Goal: Check status: Check status

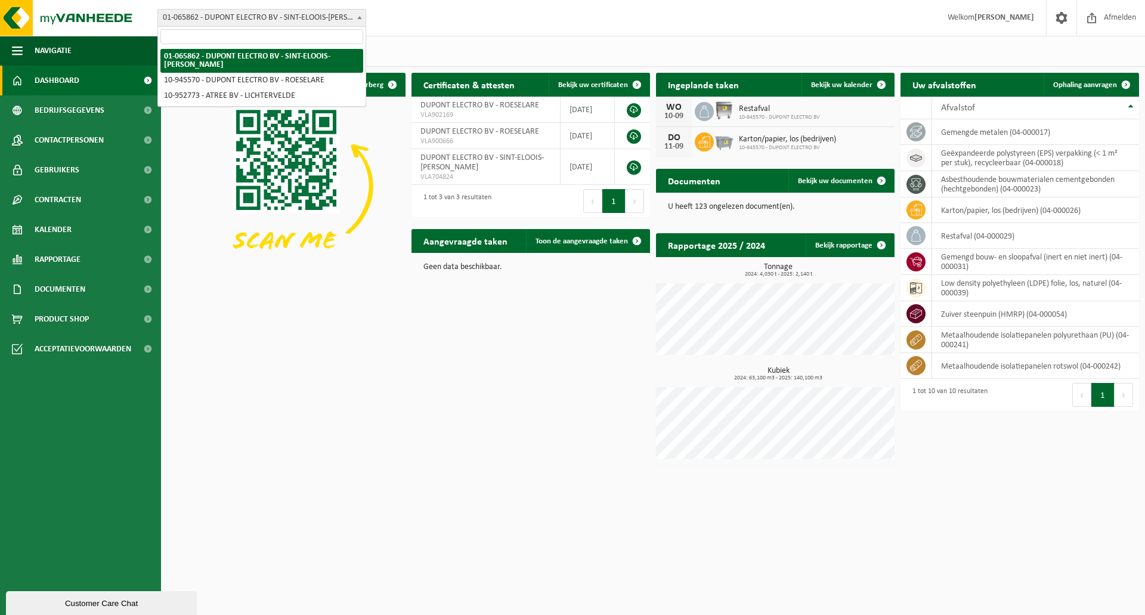
click at [258, 11] on span "01-065862 - DUPONT ELECTRO BV - SINT-ELOOIS-WINKEL" at bounding box center [262, 18] width 208 height 17
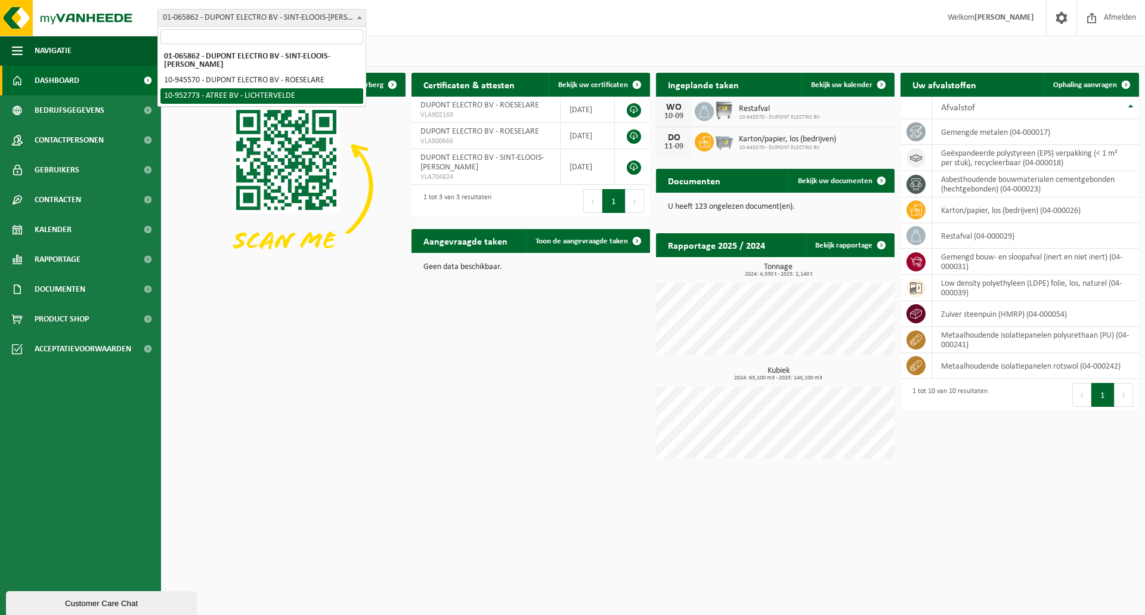
select select "143409"
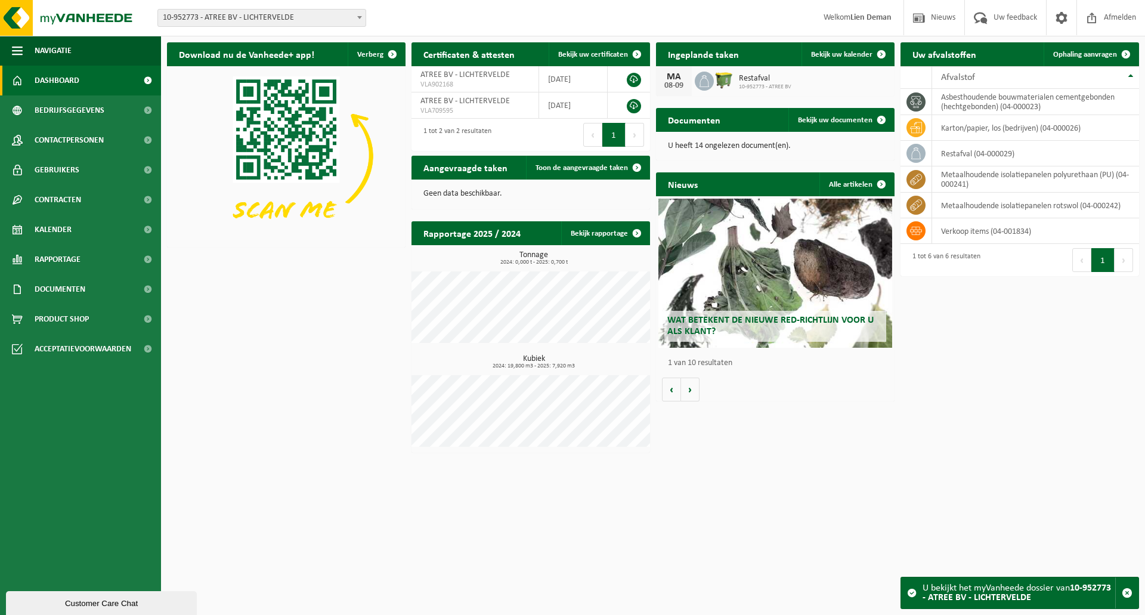
click at [794, 89] on div "MA 08-09 Restafval 10-952773 - ATREE BV" at bounding box center [775, 81] width 239 height 30
click at [758, 75] on span "Restafval" at bounding box center [765, 79] width 52 height 10
click at [865, 54] on span "Bekijk uw kalender" at bounding box center [841, 55] width 61 height 8
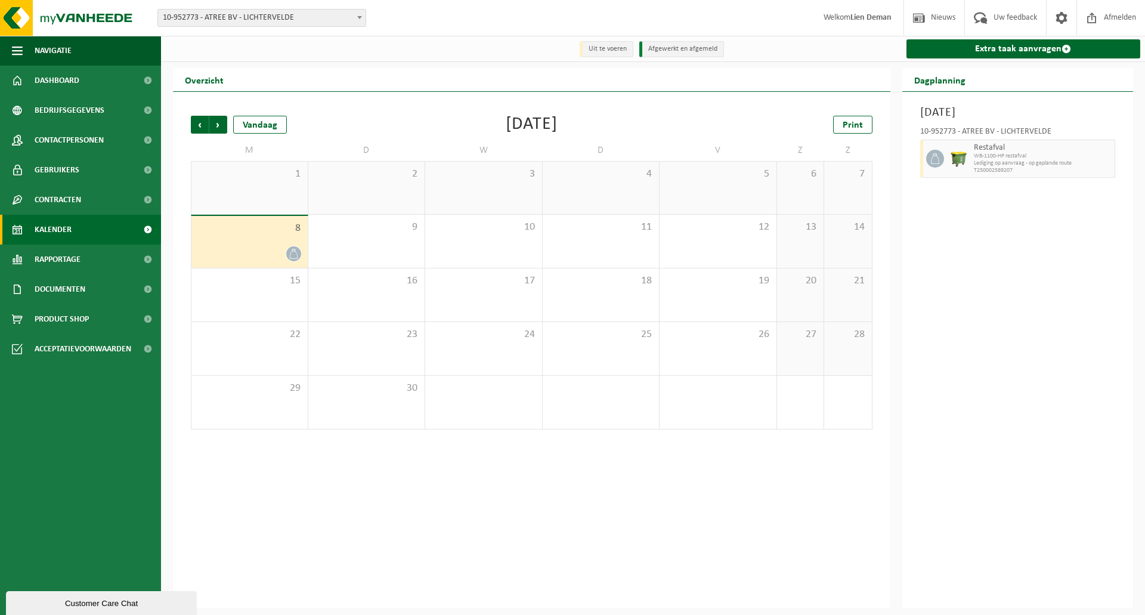
click at [264, 246] on div at bounding box center [249, 254] width 104 height 16
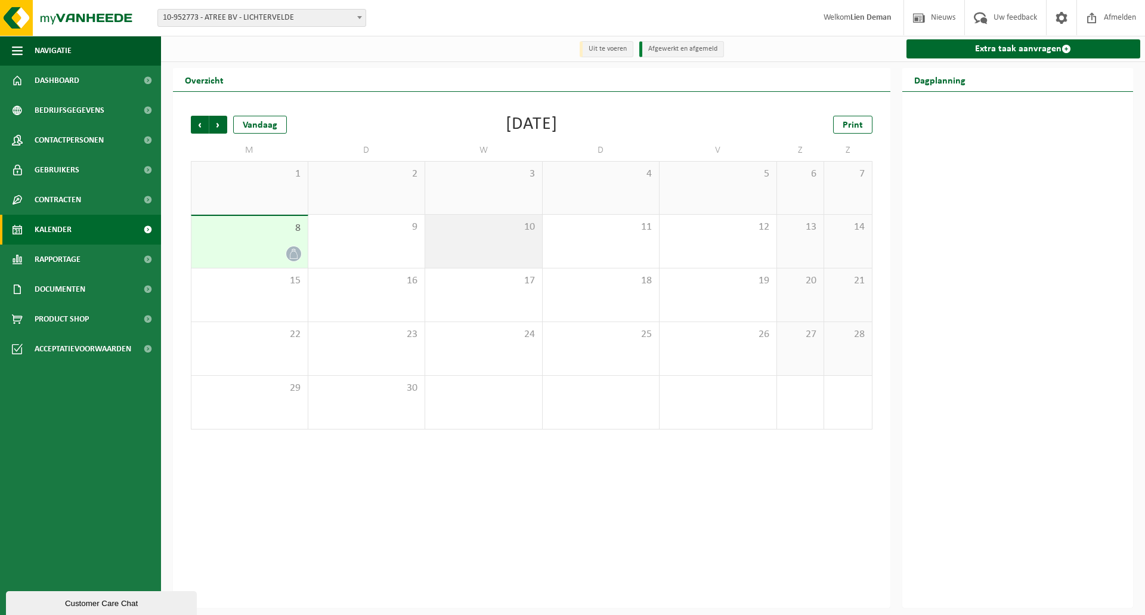
click at [480, 238] on div "10" at bounding box center [483, 241] width 117 height 53
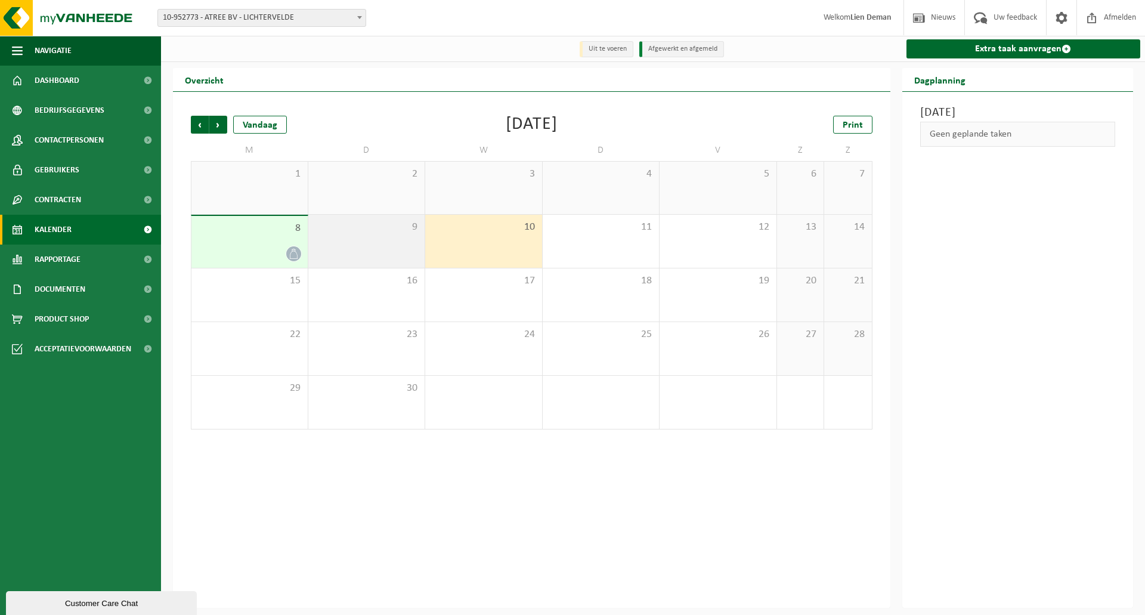
click at [327, 260] on div "9" at bounding box center [366, 241] width 117 height 53
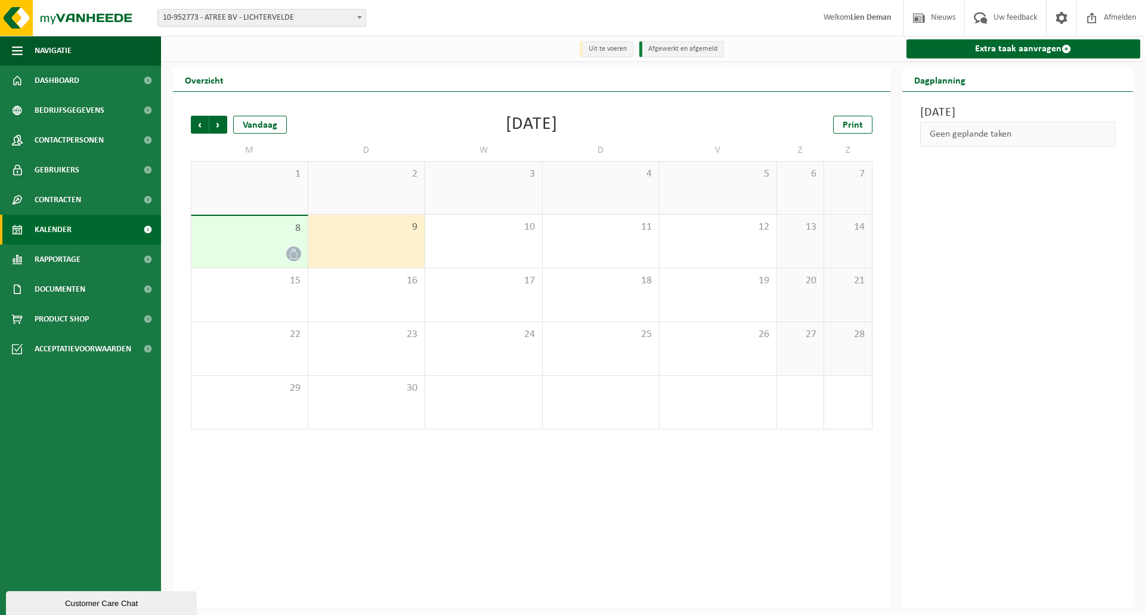
click at [255, 253] on div at bounding box center [249, 254] width 104 height 16
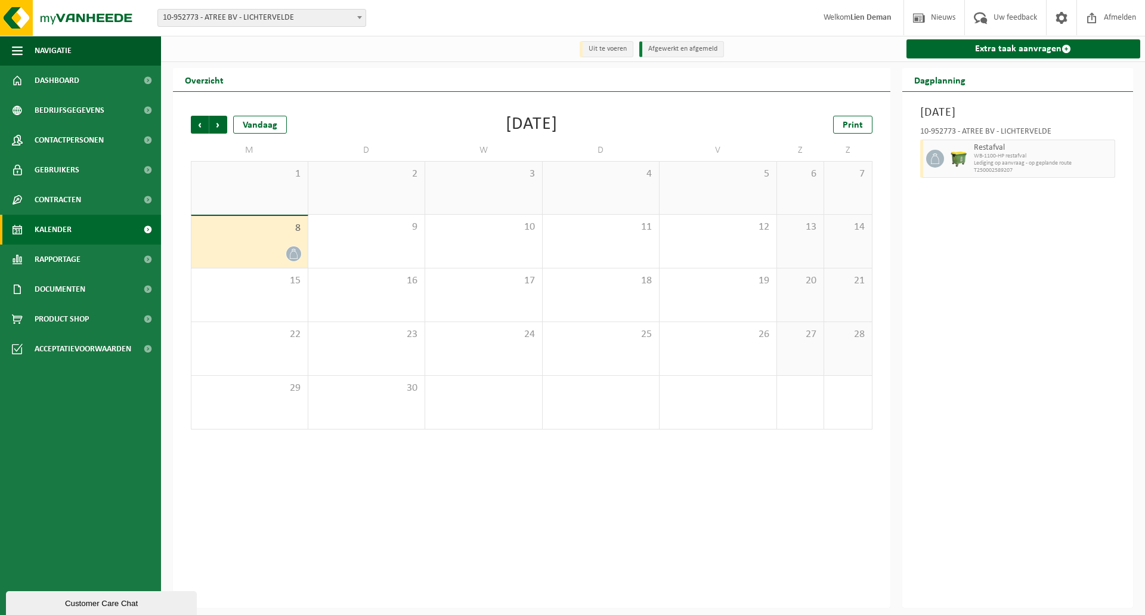
click at [986, 146] on span "Restafval" at bounding box center [1043, 148] width 138 height 10
click at [983, 154] on span "WB-1100-HP restafval" at bounding box center [1043, 156] width 138 height 7
click at [954, 113] on h3 "Maandag 8 september 2025" at bounding box center [1018, 113] width 196 height 18
click at [1016, 120] on h3 "Maandag 8 september 2025" at bounding box center [1018, 113] width 196 height 18
click at [963, 125] on div "10-952773 - ATREE BV - LICHTERVELDE Restafval WB-1100-HP restafval Lediging op …" at bounding box center [1018, 151] width 208 height 58
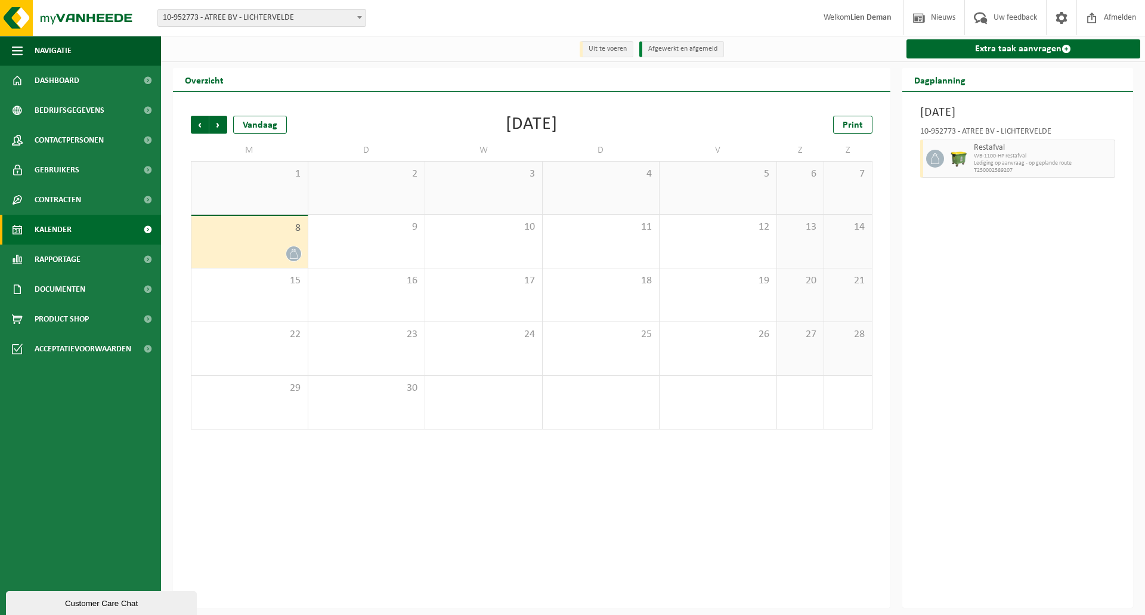
click at [1017, 127] on div "10-952773 - ATREE BV - LICHTERVELDE Restafval WB-1100-HP restafval Lediging op …" at bounding box center [1018, 151] width 208 height 58
click at [926, 72] on h2 "Dagplanning" at bounding box center [939, 79] width 75 height 23
click at [964, 128] on div "10-952773 - ATREE BV - LICHTERVELDE" at bounding box center [1018, 134] width 196 height 12
click at [962, 159] on img at bounding box center [959, 159] width 18 height 18
click at [1041, 165] on span "Lediging op aanvraag - op geplande route" at bounding box center [1043, 163] width 138 height 7
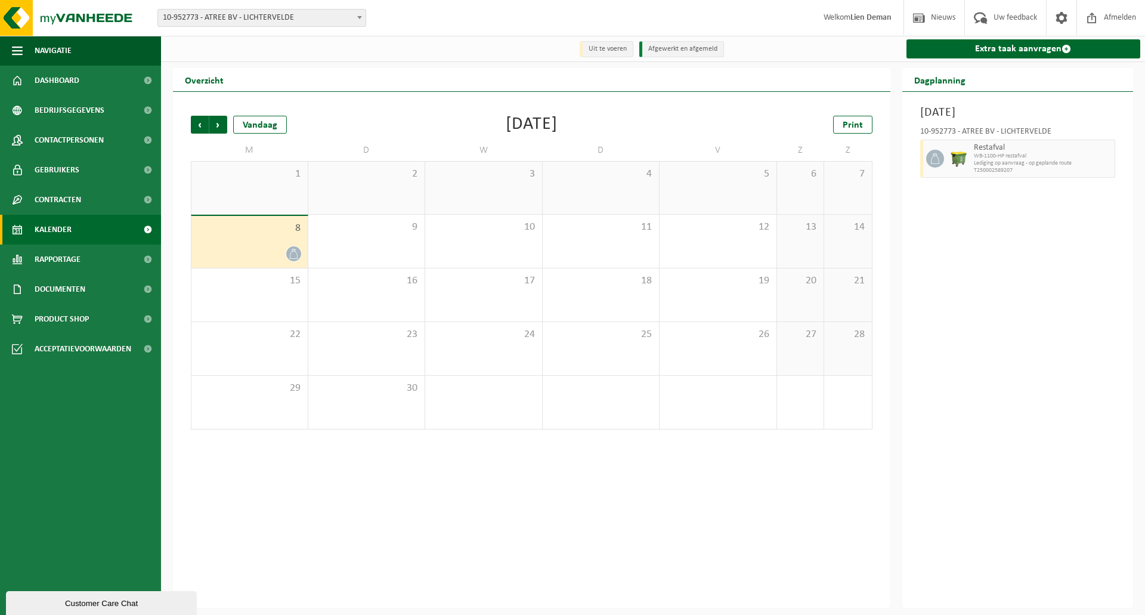
click at [67, 228] on span "Kalender" at bounding box center [53, 230] width 37 height 30
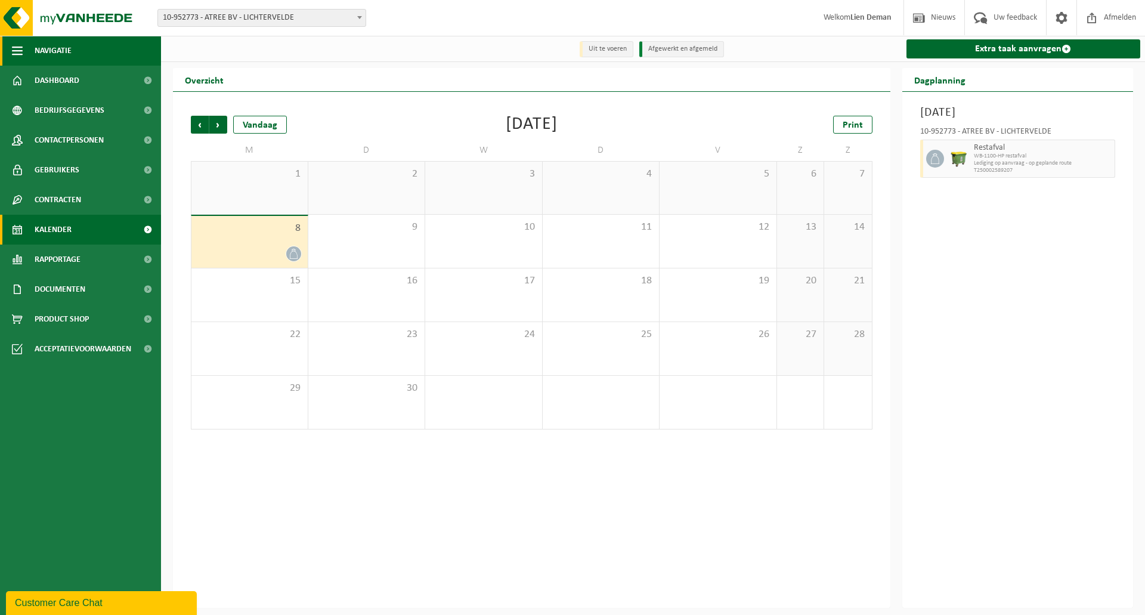
click at [79, 52] on button "Navigatie" at bounding box center [80, 51] width 161 height 30
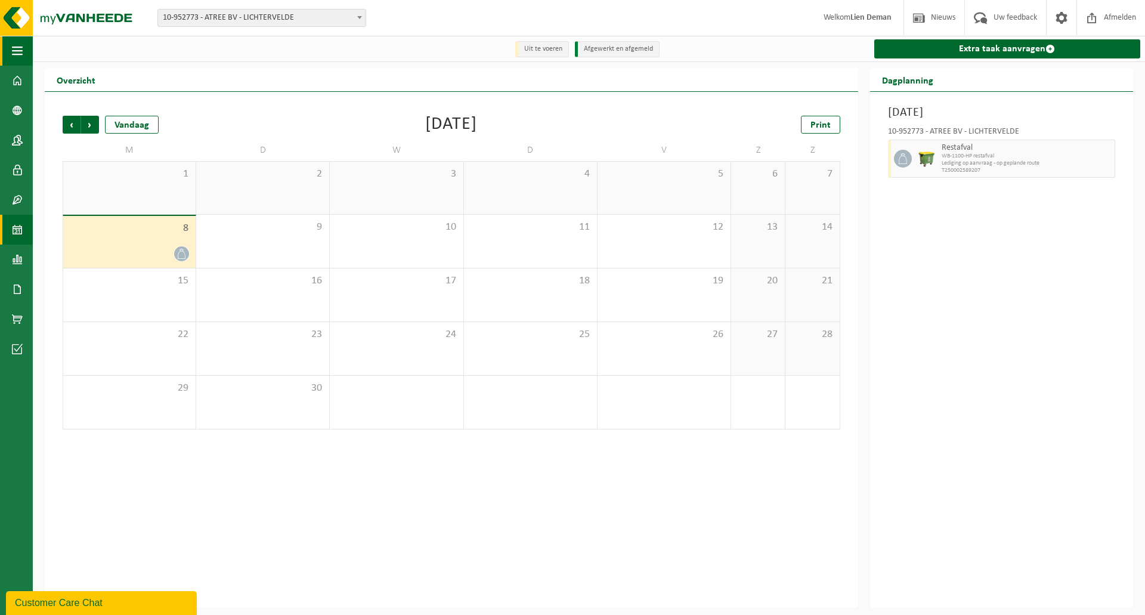
click at [23, 54] on button "Navigatie" at bounding box center [16, 51] width 33 height 30
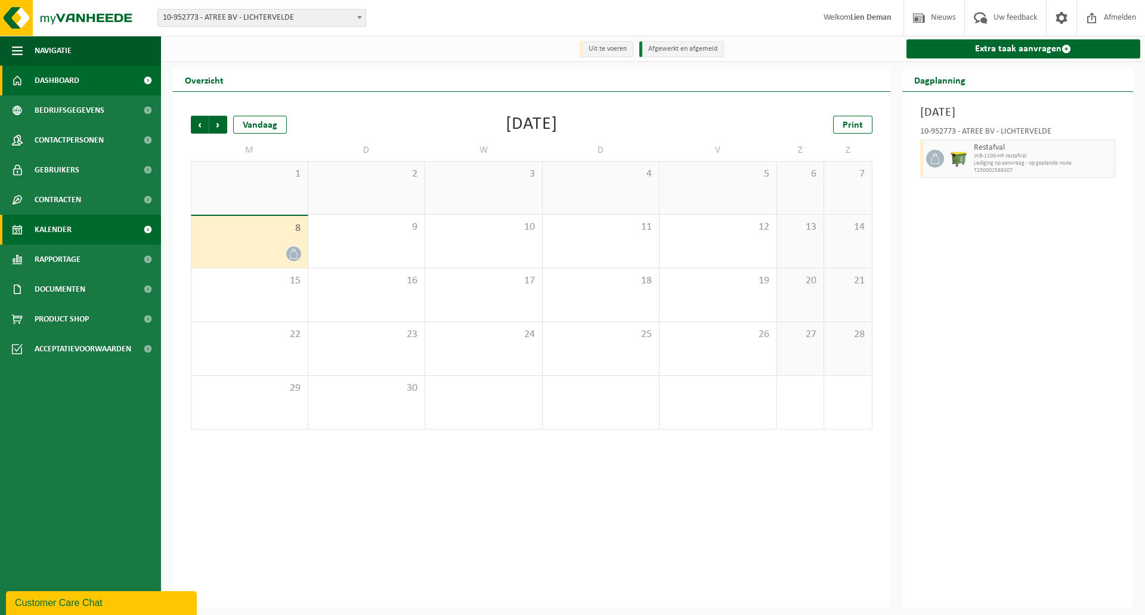
click at [45, 83] on span "Dashboard" at bounding box center [57, 81] width 45 height 30
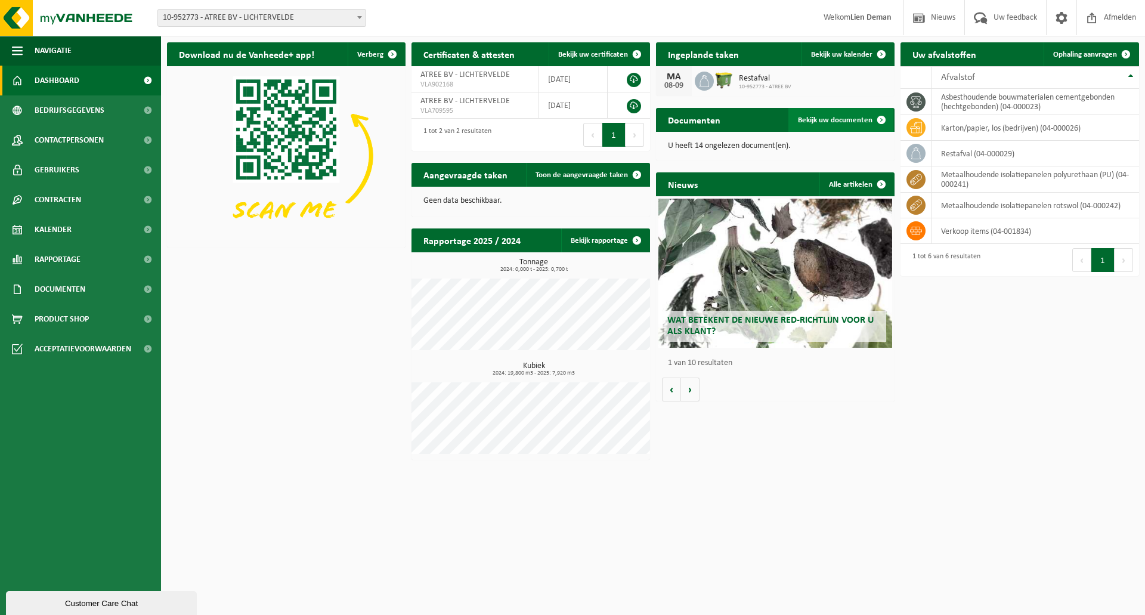
click at [827, 119] on span "Bekijk uw documenten" at bounding box center [835, 120] width 75 height 8
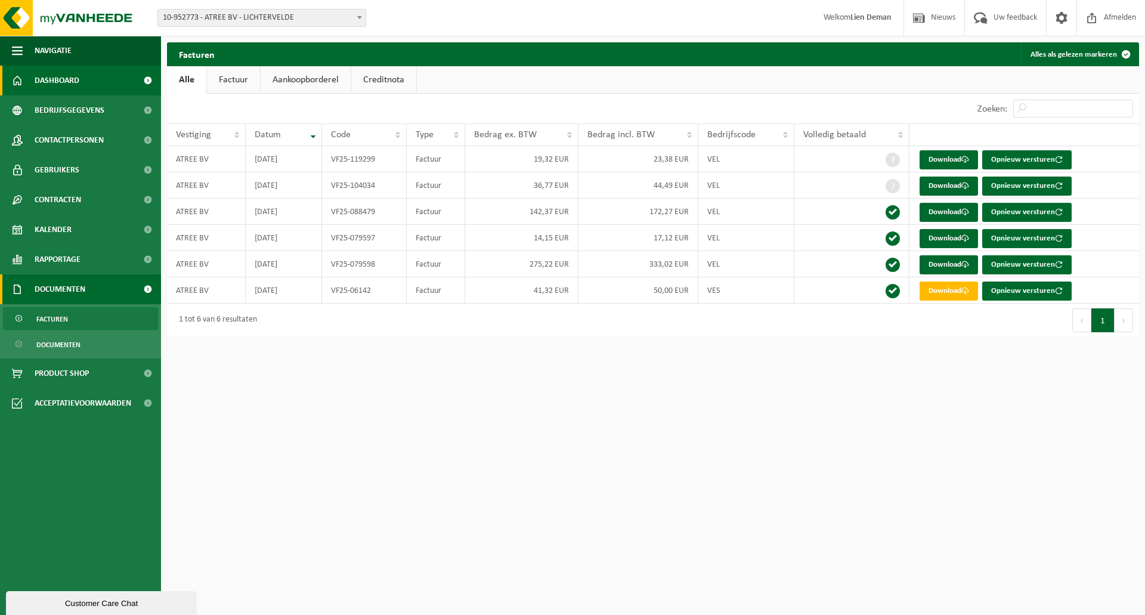
click at [54, 75] on span "Dashboard" at bounding box center [57, 81] width 45 height 30
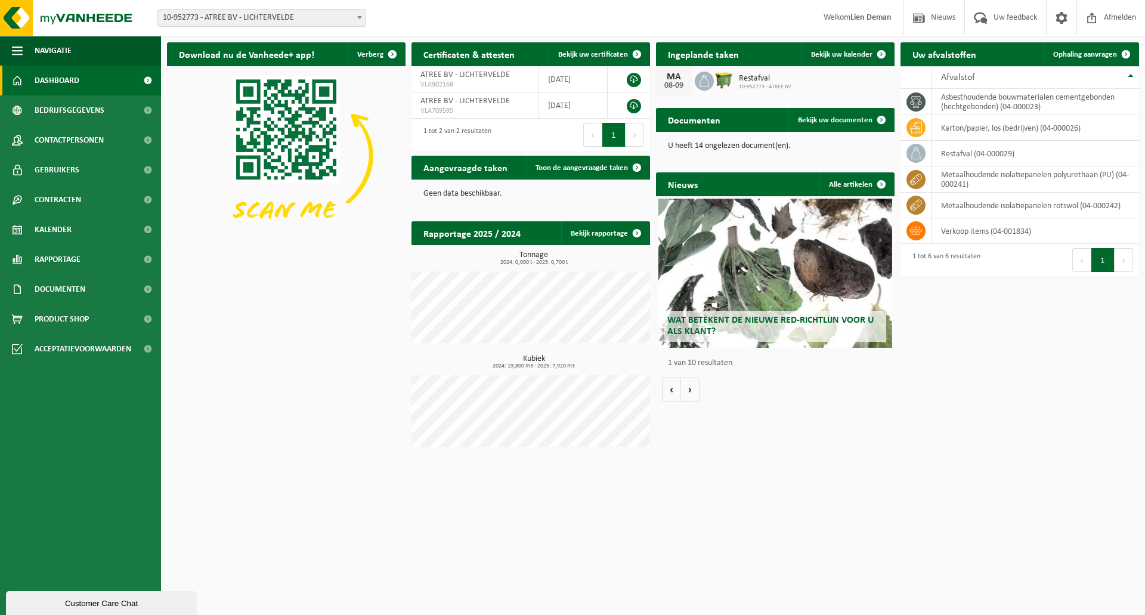
click at [358, 18] on b at bounding box center [359, 17] width 5 height 3
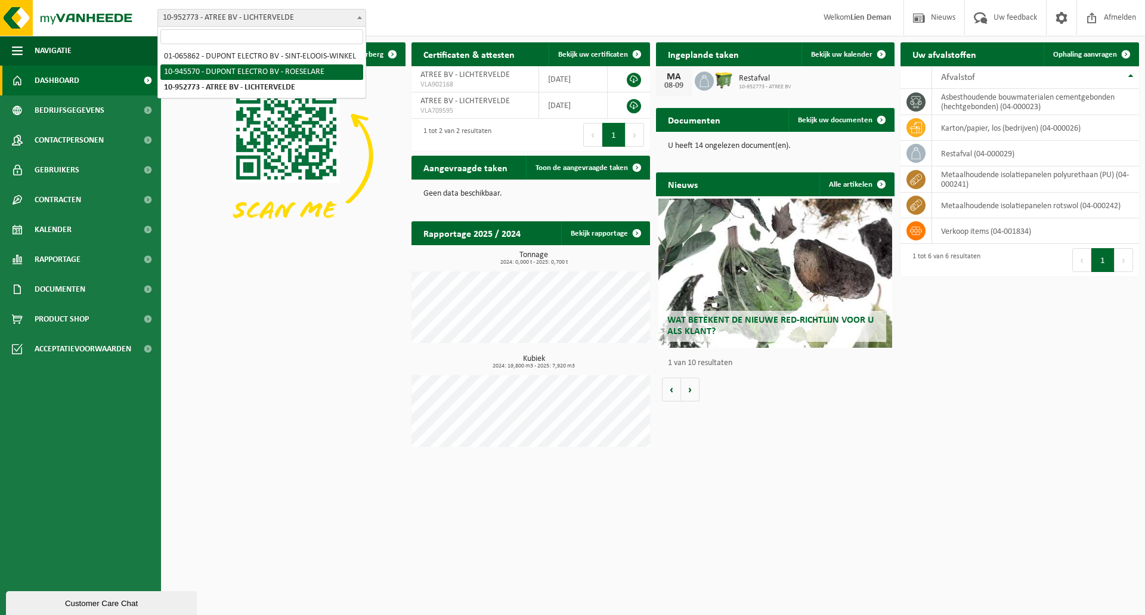
select select "141271"
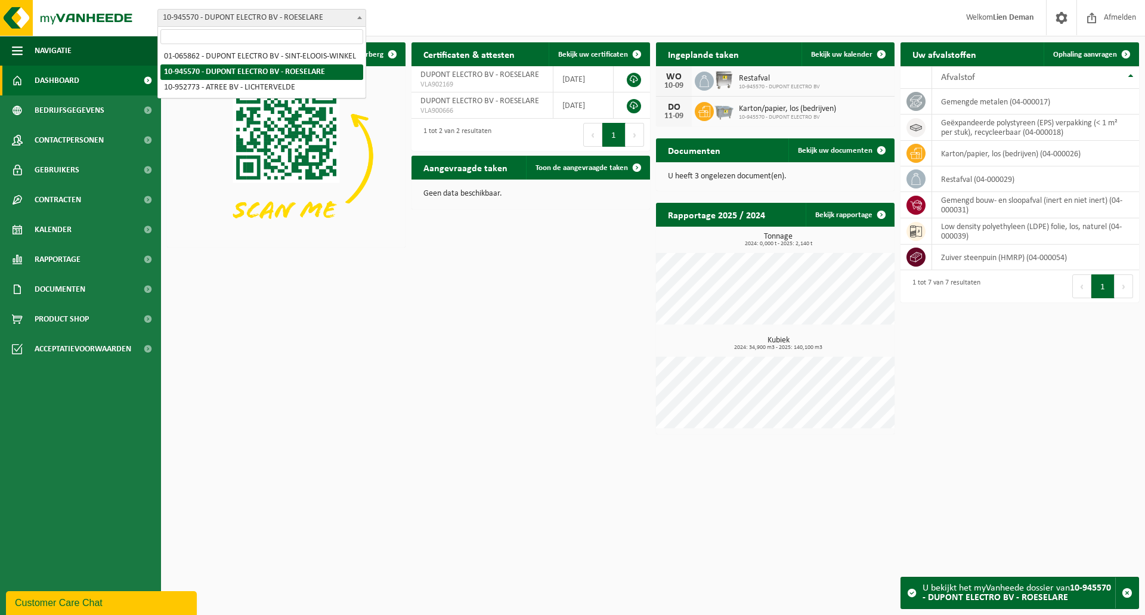
click at [357, 19] on span at bounding box center [360, 18] width 12 height 16
select select "25730"
